Goal: Register for event/course

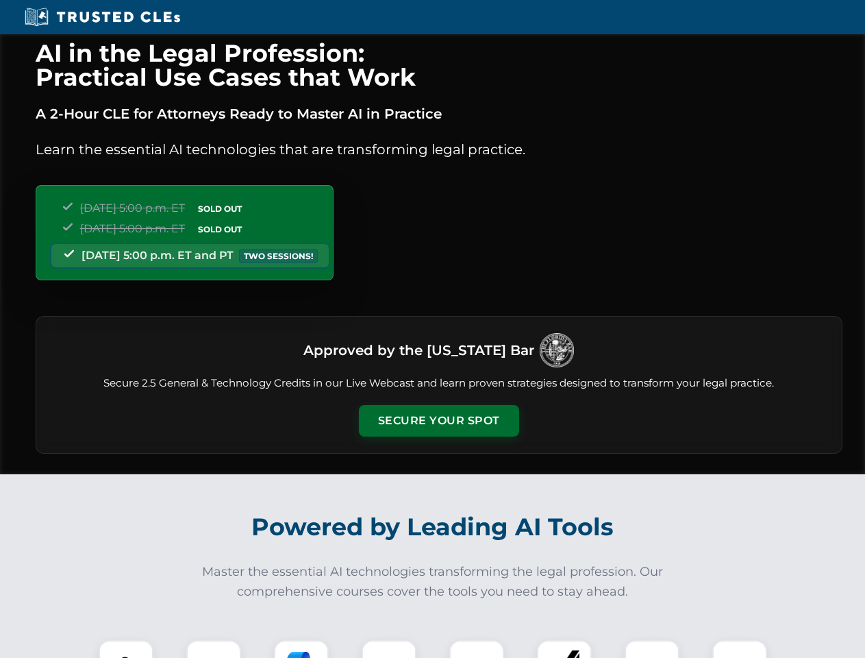
click at [438, 421] on button "Secure Your Spot" at bounding box center [439, 421] width 160 height 32
click at [126, 649] on img at bounding box center [126, 667] width 40 height 40
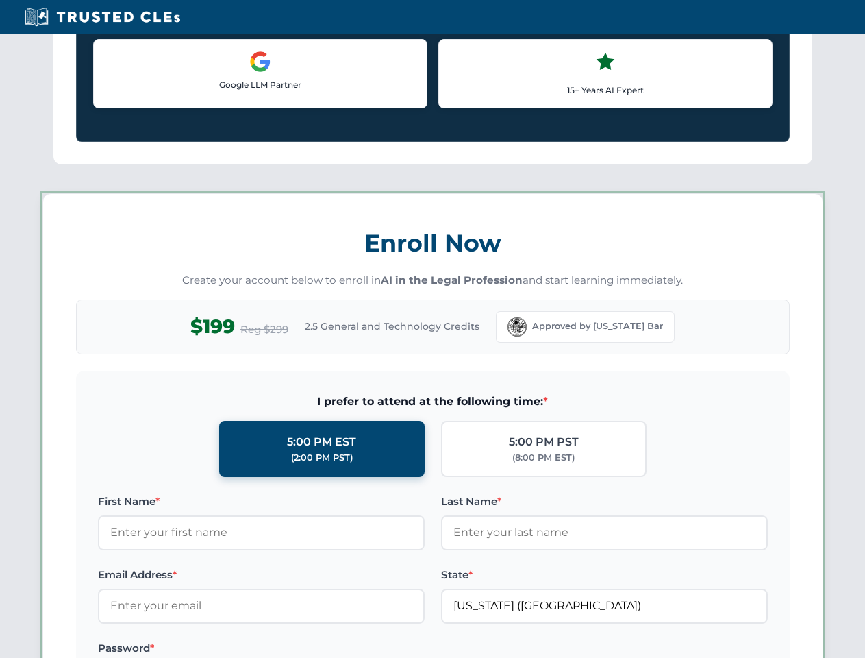
click at [301, 649] on label "Password *" at bounding box center [261, 648] width 327 height 16
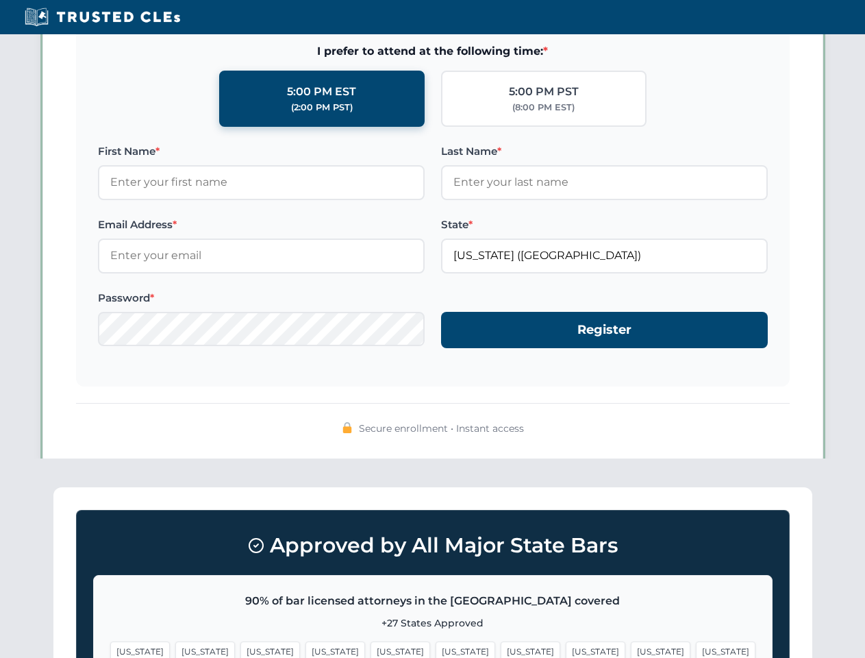
click at [631, 649] on span "[US_STATE]" at bounding box center [661, 651] width 60 height 20
